Goal: Navigation & Orientation: Find specific page/section

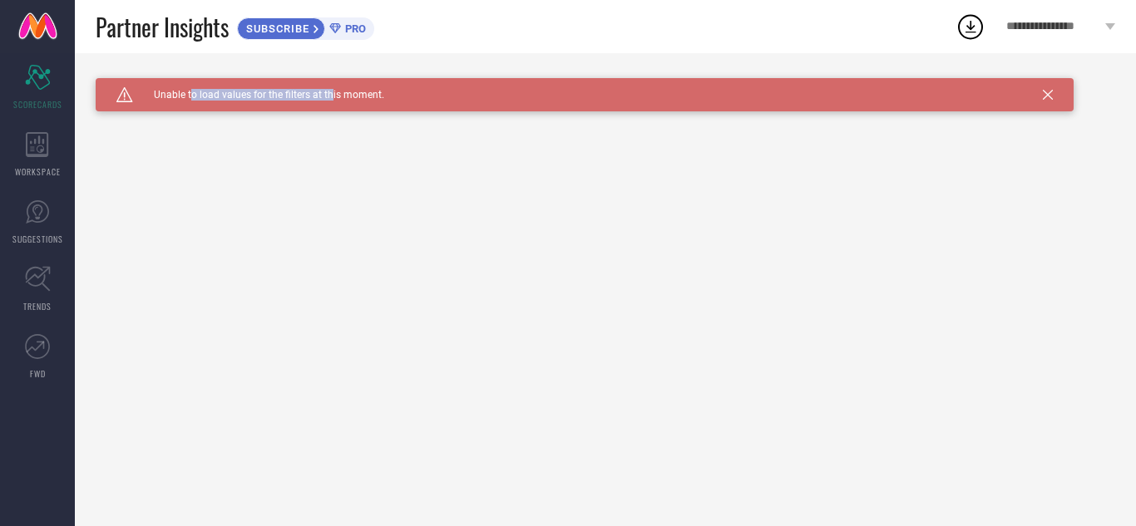
drag, startPoint x: 191, startPoint y: 91, endPoint x: 301, endPoint y: 109, distance: 111.2
click at [328, 95] on span "Unable to load values for the filters at this moment." at bounding box center [258, 95] width 251 height 12
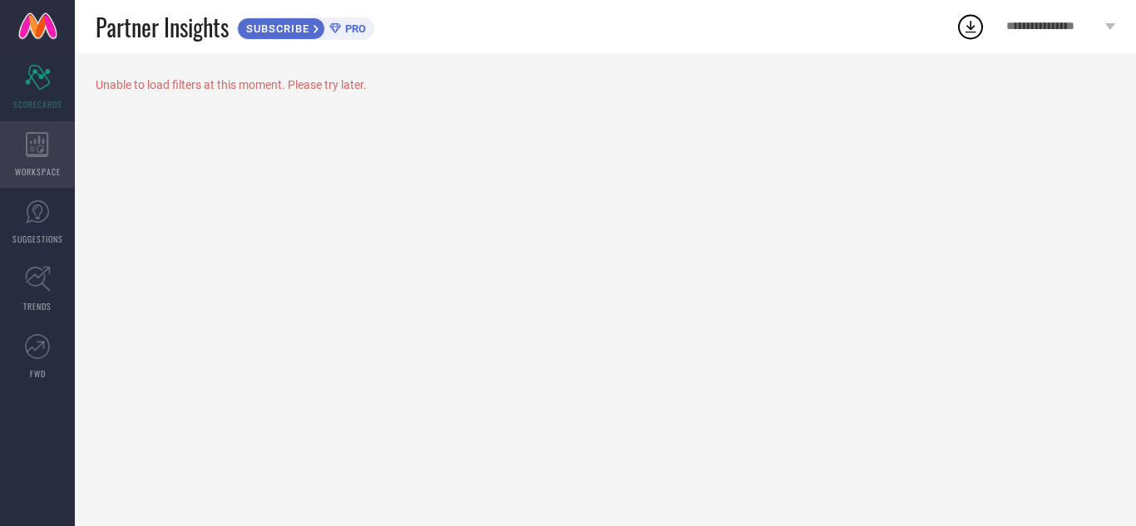
click at [33, 161] on div "WORKSPACE" at bounding box center [37, 154] width 75 height 67
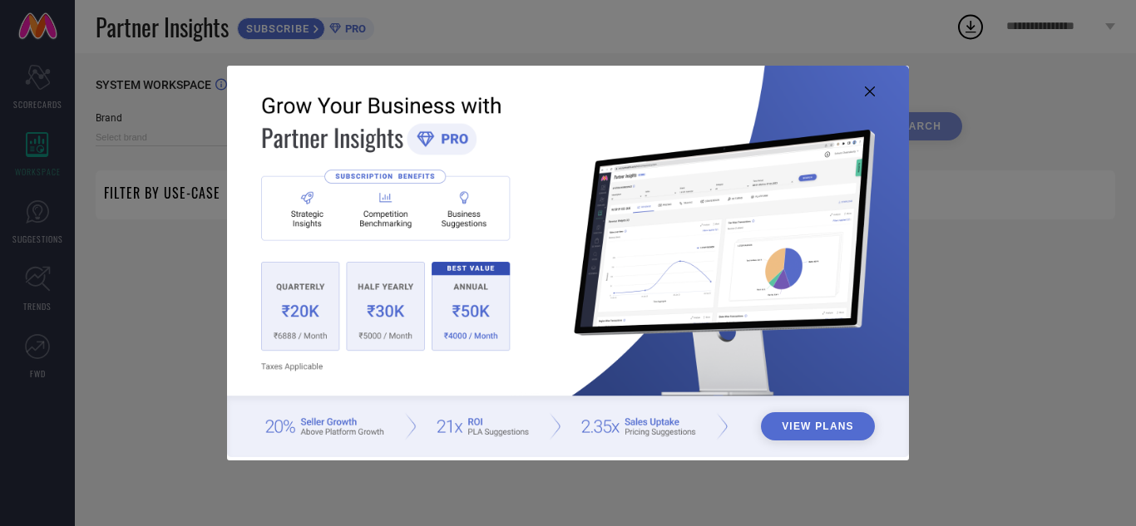
type input "1 STOP FASHION"
type input "All"
click at [867, 91] on icon at bounding box center [870, 91] width 10 height 10
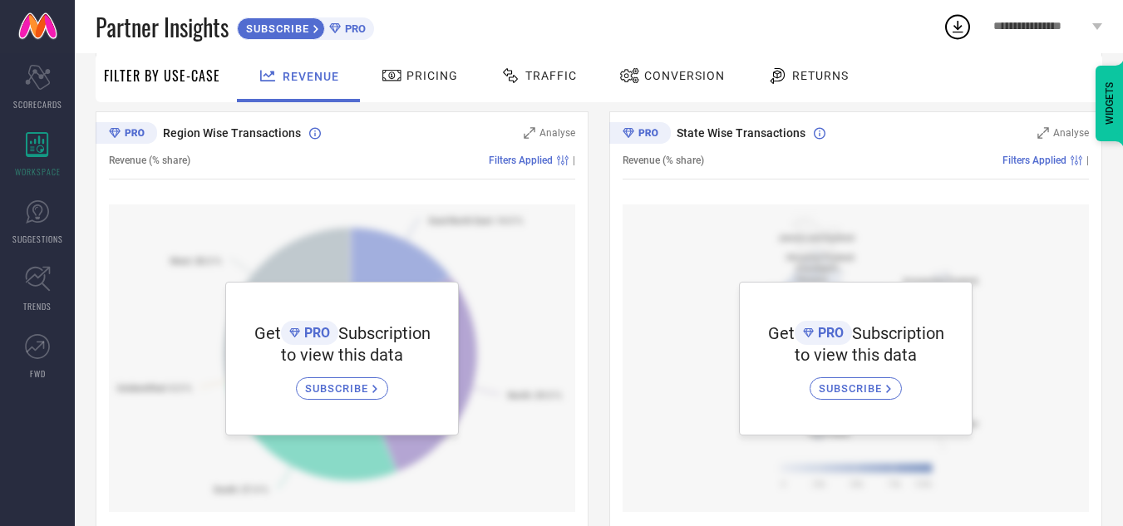
scroll to position [596, 0]
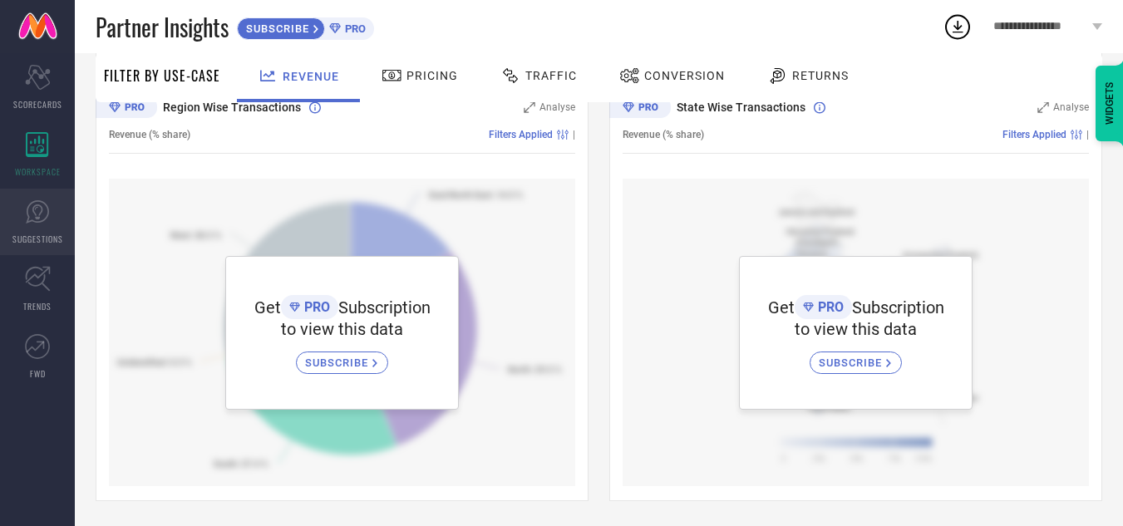
click at [39, 222] on icon at bounding box center [37, 211] width 23 height 23
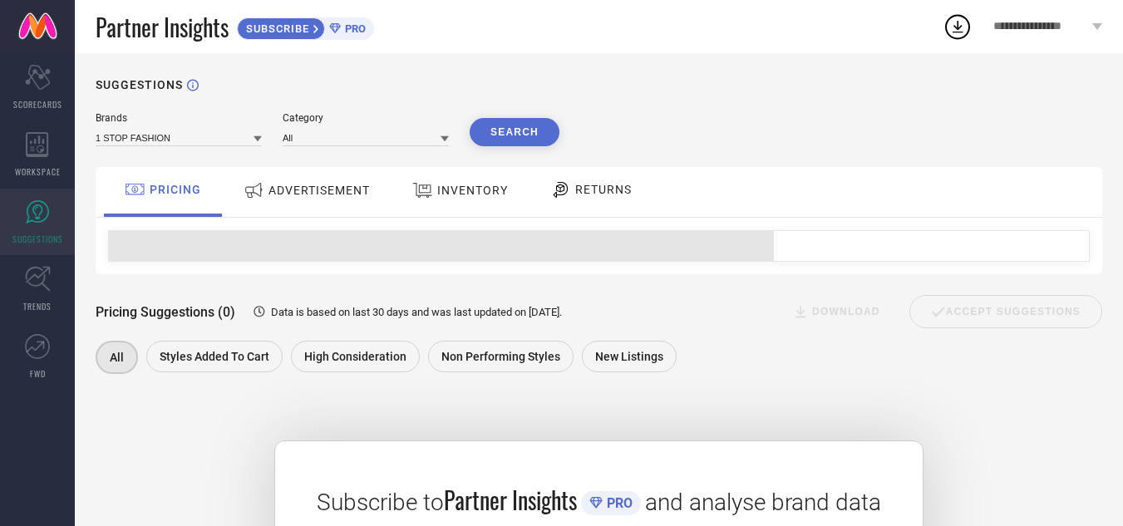
click at [279, 195] on span "ADVERTISEMENT" at bounding box center [319, 190] width 101 height 13
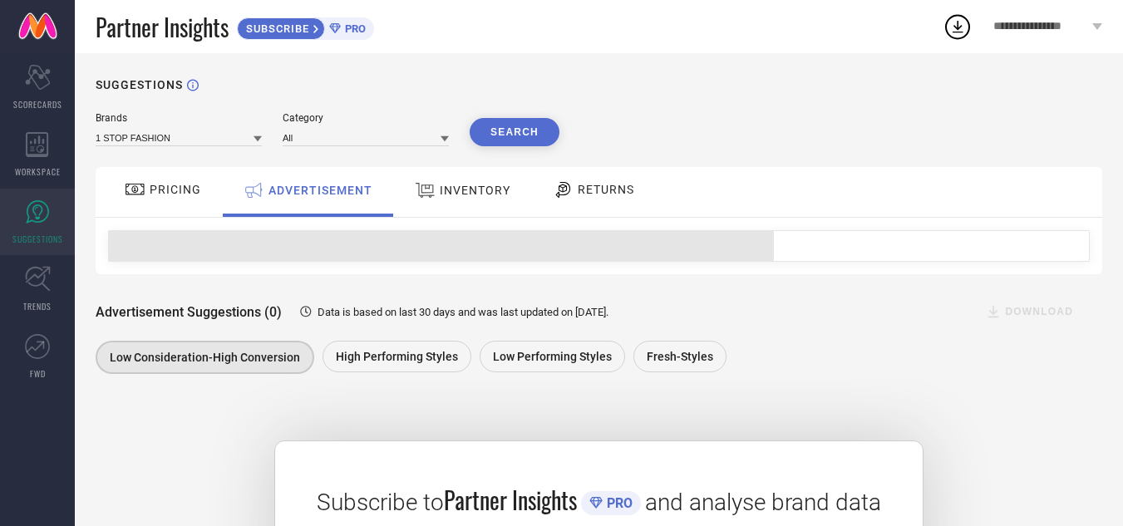
drag, startPoint x: 430, startPoint y: 200, endPoint x: 433, endPoint y: 185, distance: 14.5
click at [431, 200] on icon at bounding box center [425, 191] width 21 height 22
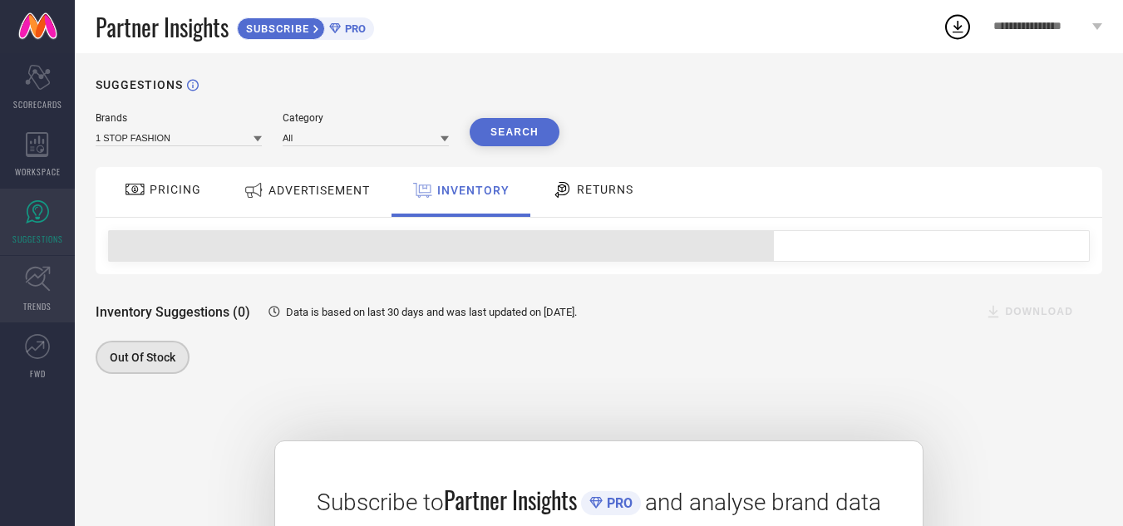
click at [45, 264] on link "TRENDS" at bounding box center [37, 289] width 75 height 67
